Goal: Task Accomplishment & Management: Use online tool/utility

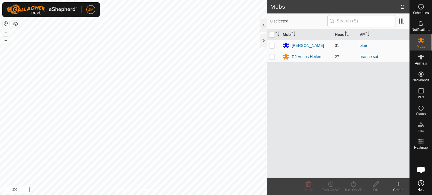
scroll to position [389, 0]
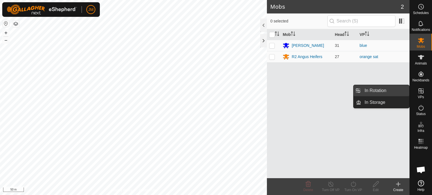
drag, startPoint x: 401, startPoint y: 93, endPoint x: 378, endPoint y: 92, distance: 22.8
click at [378, 92] on link "In Rotation" at bounding box center [385, 90] width 48 height 11
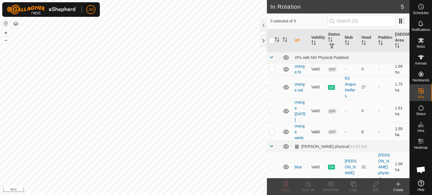
click at [272, 132] on p-checkbox at bounding box center [272, 132] width 6 height 5
checkbox input "true"
click at [273, 111] on p-checkbox at bounding box center [272, 111] width 6 height 5
checkbox input "true"
click at [271, 87] on p-checkbox at bounding box center [272, 87] width 6 height 5
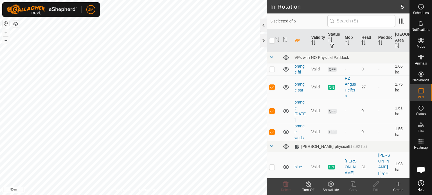
click at [270, 87] on p-checkbox at bounding box center [272, 87] width 6 height 5
checkbox input "false"
click at [286, 188] on icon at bounding box center [285, 184] width 7 height 7
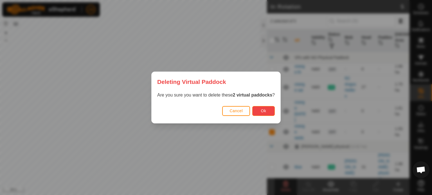
click at [270, 110] on button "Ok" at bounding box center [263, 111] width 23 height 10
checkbox input "false"
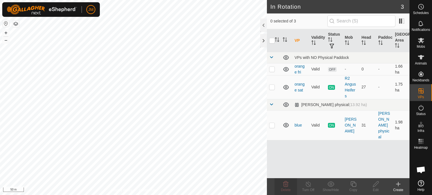
click at [398, 185] on icon at bounding box center [398, 184] width 7 height 7
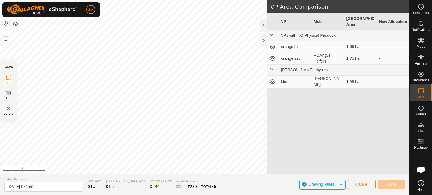
click at [116, 17] on div "JM Schedules Notifications Mobs Animals Neckbands VPs Status Infra Heatmap Help…" at bounding box center [216, 97] width 432 height 195
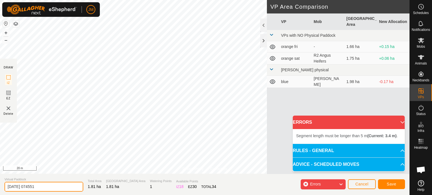
click at [64, 188] on input "[DATE] 074551" at bounding box center [44, 187] width 79 height 10
type input "2"
type input "orange sun"
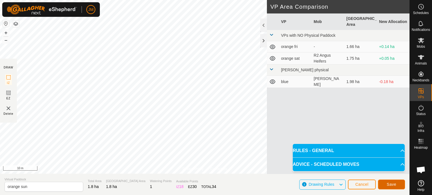
click at [393, 185] on span "Save" at bounding box center [392, 185] width 10 height 5
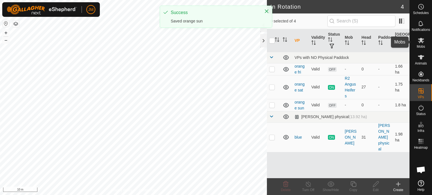
click at [422, 43] on icon at bounding box center [421, 40] width 6 height 5
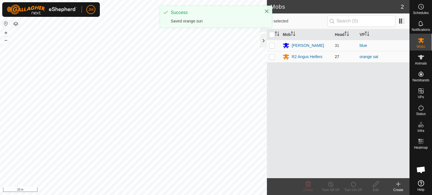
click at [273, 57] on p-checkbox at bounding box center [272, 57] width 6 height 5
checkbox input "true"
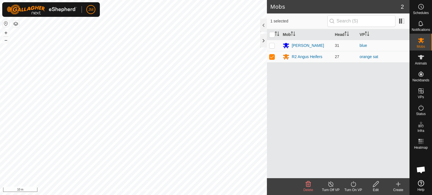
click at [354, 185] on icon at bounding box center [353, 184] width 7 height 7
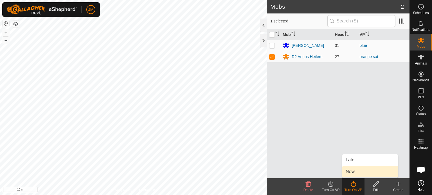
click at [355, 172] on link "Now" at bounding box center [370, 172] width 56 height 11
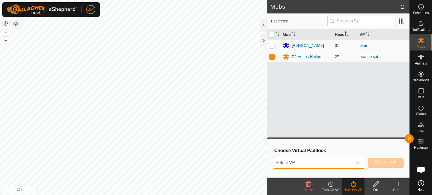
click at [345, 167] on span "Select VP" at bounding box center [312, 163] width 78 height 11
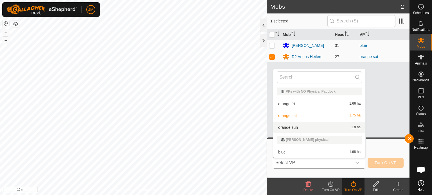
click at [331, 130] on li "orange sun 1.8 ha" at bounding box center [319, 127] width 92 height 11
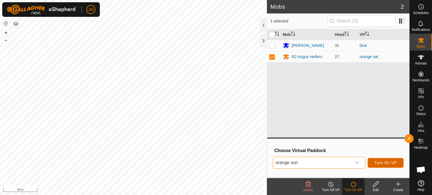
click at [379, 162] on span "Turn On VP" at bounding box center [386, 163] width 22 height 5
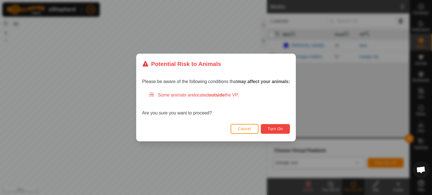
click at [271, 131] on span "Turn On" at bounding box center [275, 129] width 15 height 5
